Goal: Information Seeking & Learning: Learn about a topic

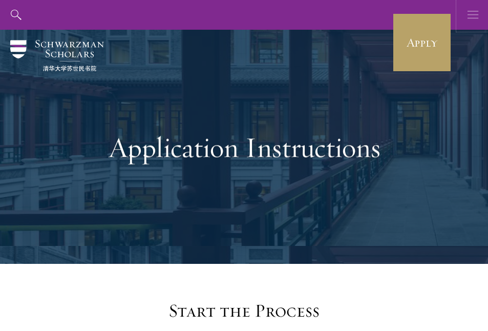
click at [470, 21] on icon "button" at bounding box center [473, 15] width 11 height 30
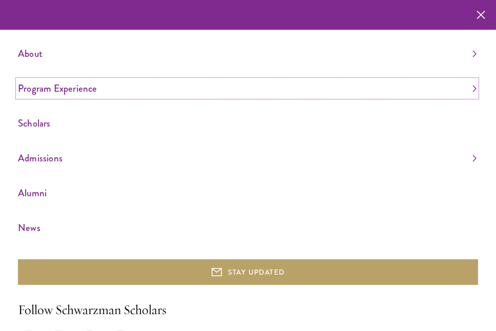
click at [62, 92] on link "Program Experience" at bounding box center [247, 88] width 458 height 17
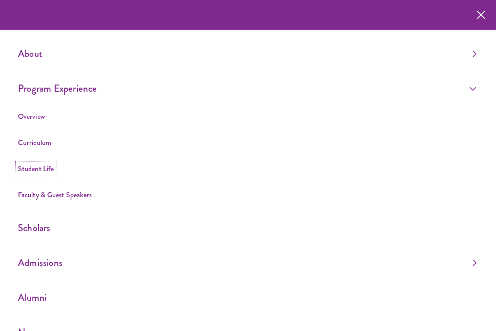
click at [41, 170] on link "Student Life" at bounding box center [36, 168] width 36 height 10
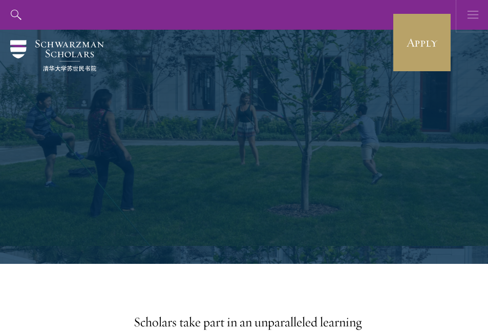
click at [469, 20] on icon "button" at bounding box center [473, 15] width 11 height 30
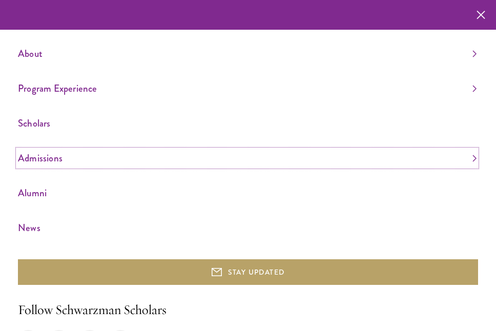
click at [57, 158] on link "Admissions" at bounding box center [247, 158] width 458 height 17
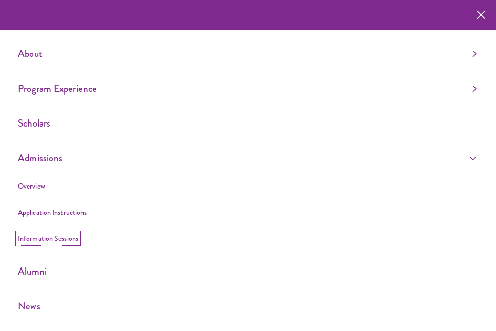
click at [41, 236] on link "Information Sessions" at bounding box center [48, 238] width 60 height 10
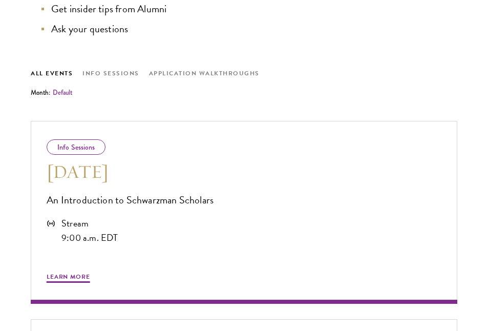
scroll to position [483, 0]
